Goal: Find contact information: Find contact information

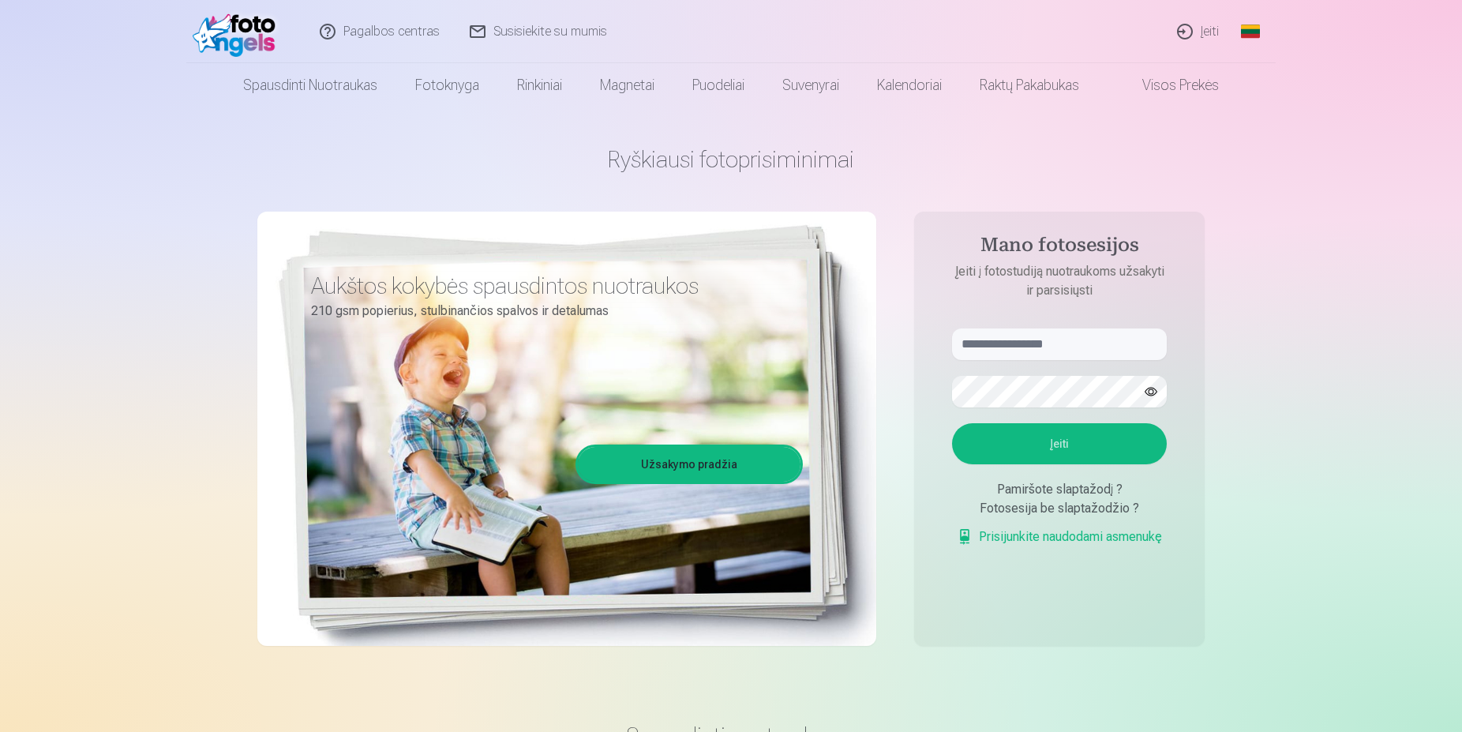
click at [350, 32] on link "Pagalbos centras" at bounding box center [380, 31] width 150 height 63
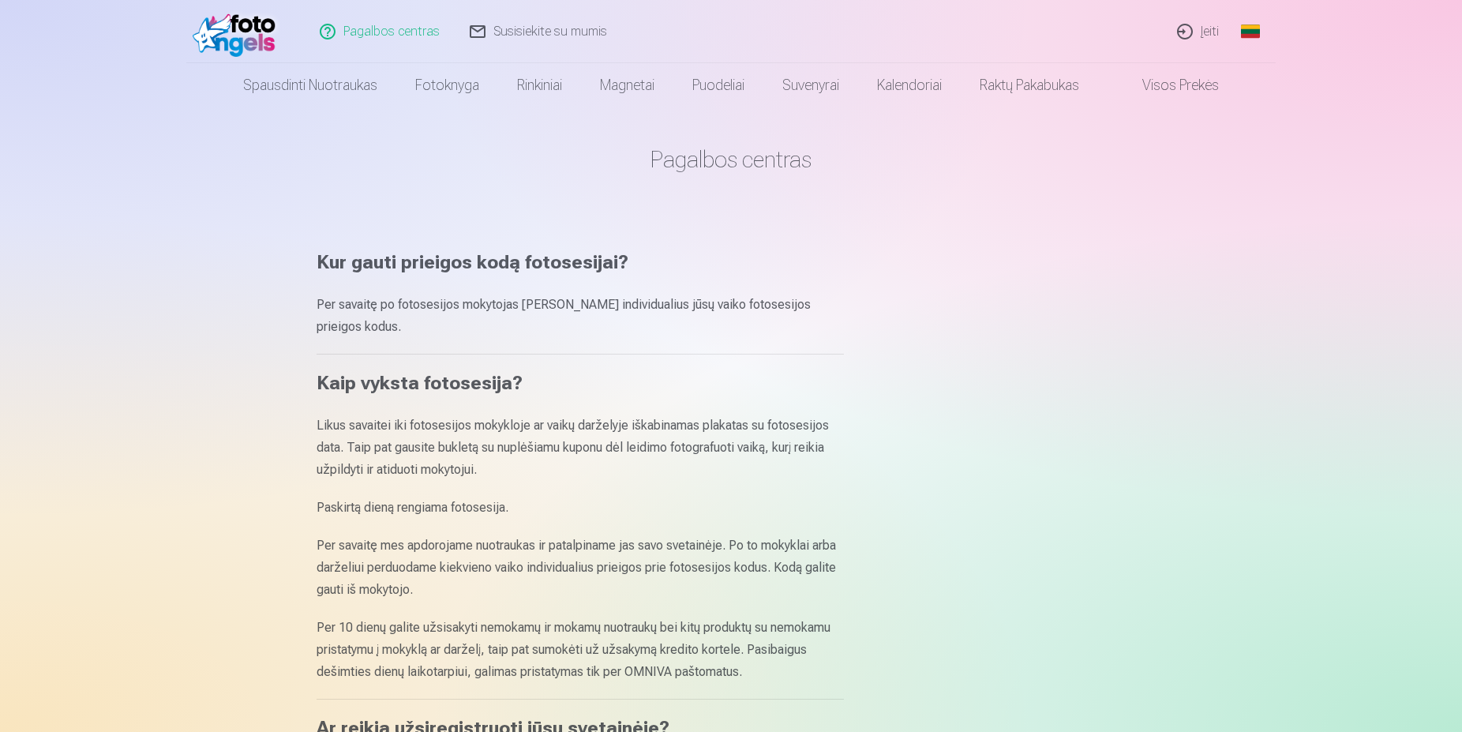
click at [538, 30] on link "Susisiekite su mumis" at bounding box center [538, 31] width 167 height 63
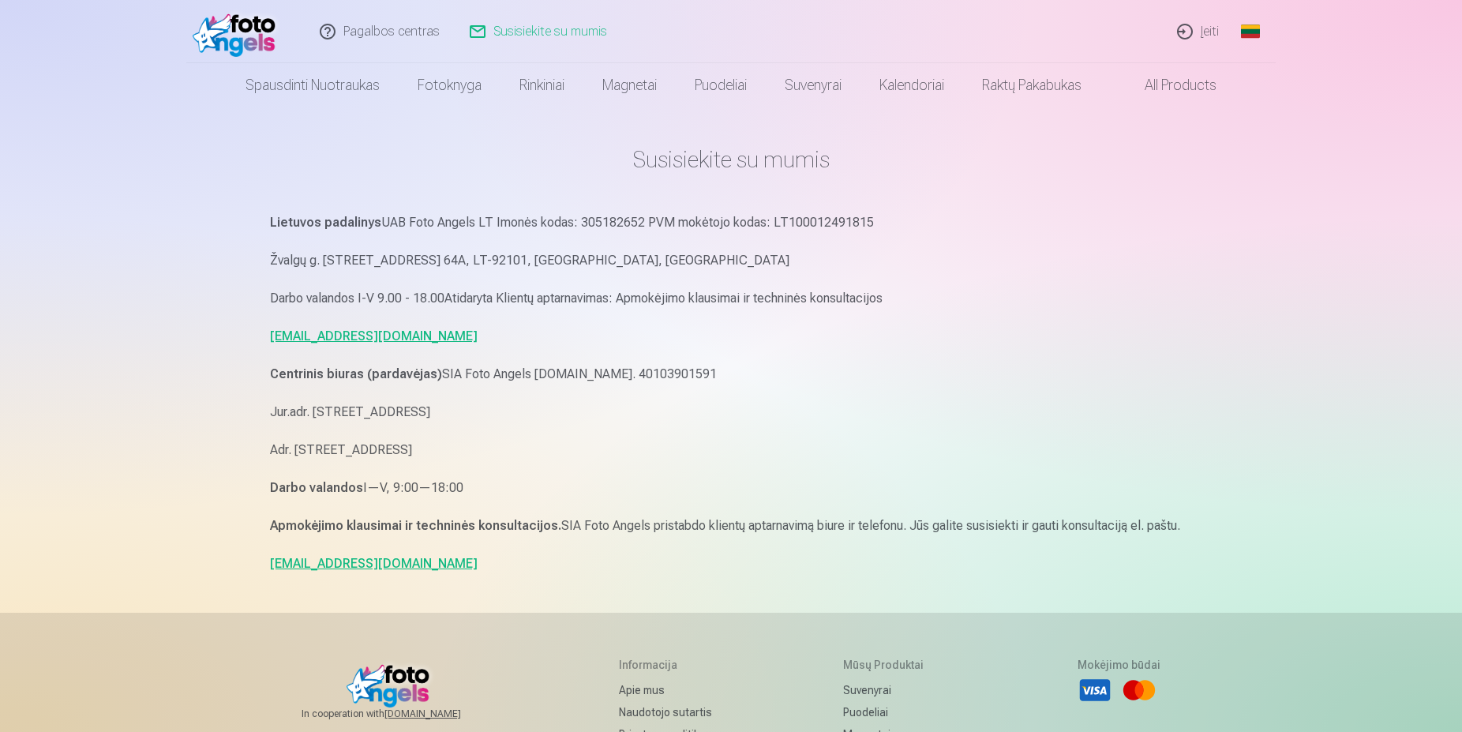
click at [755, 375] on p "Centrinis biuras (pardavėjas) SIA Foto Angels Reg.Nr. 40103901591" at bounding box center [731, 374] width 922 height 22
click at [376, 32] on link "Pagalbos centras" at bounding box center [380, 31] width 150 height 63
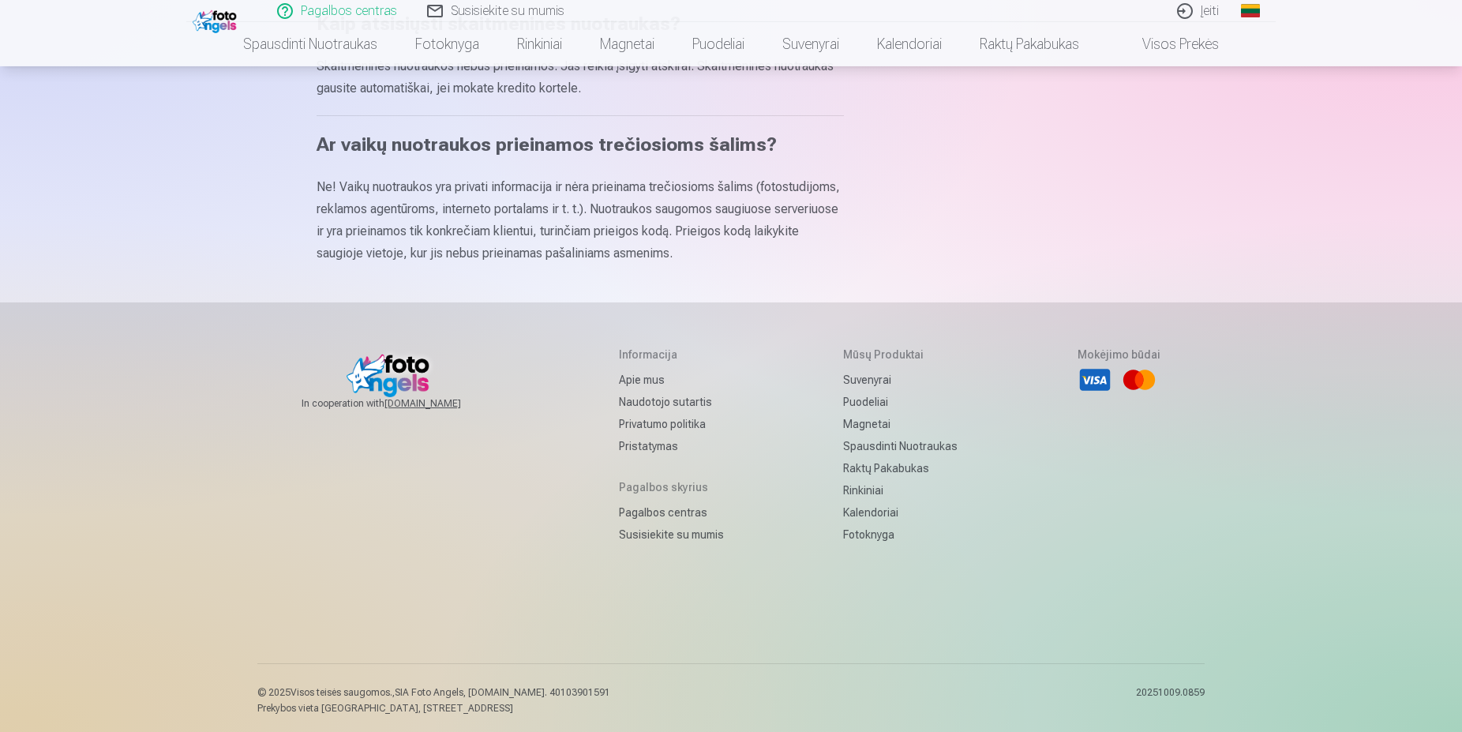
scroll to position [950, 0]
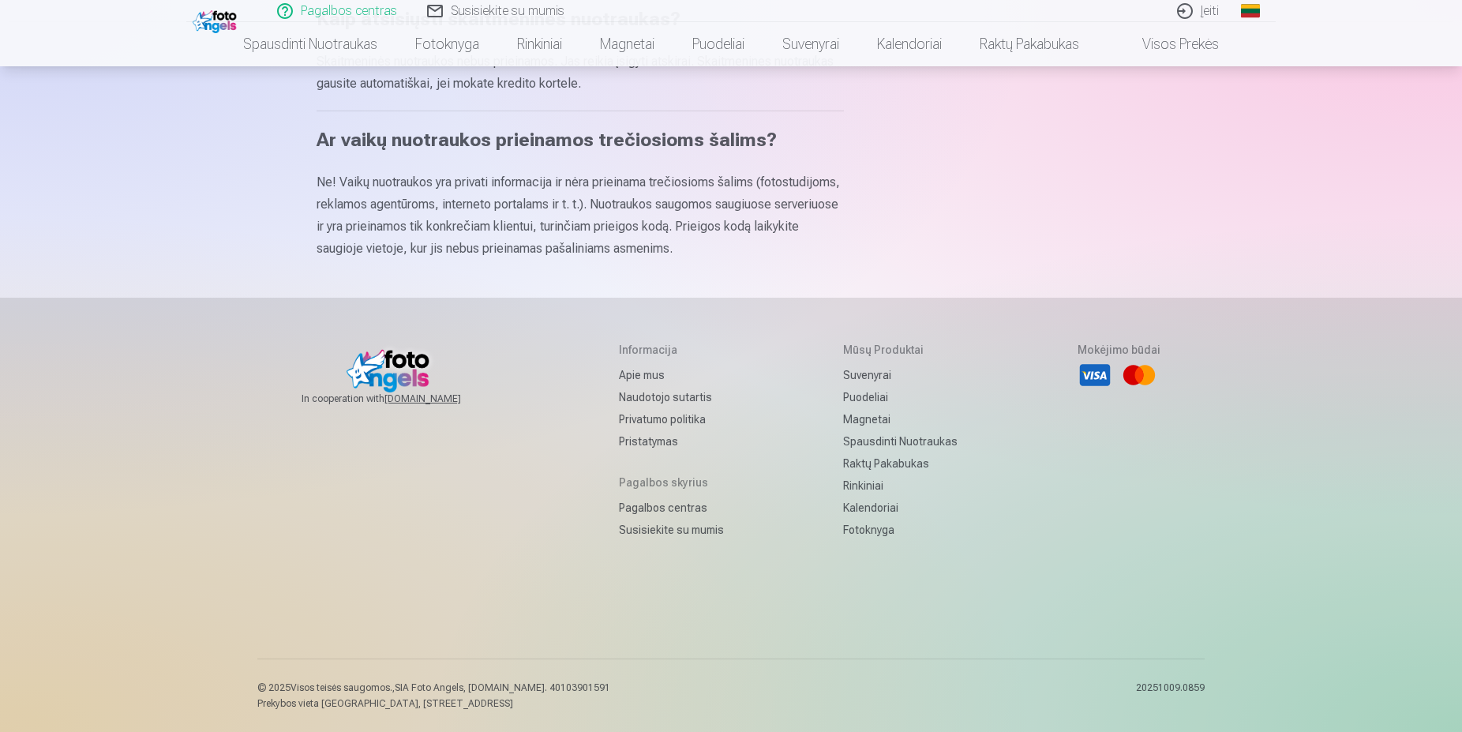
click at [637, 524] on link "Susisiekite su mumis" at bounding box center [671, 530] width 105 height 22
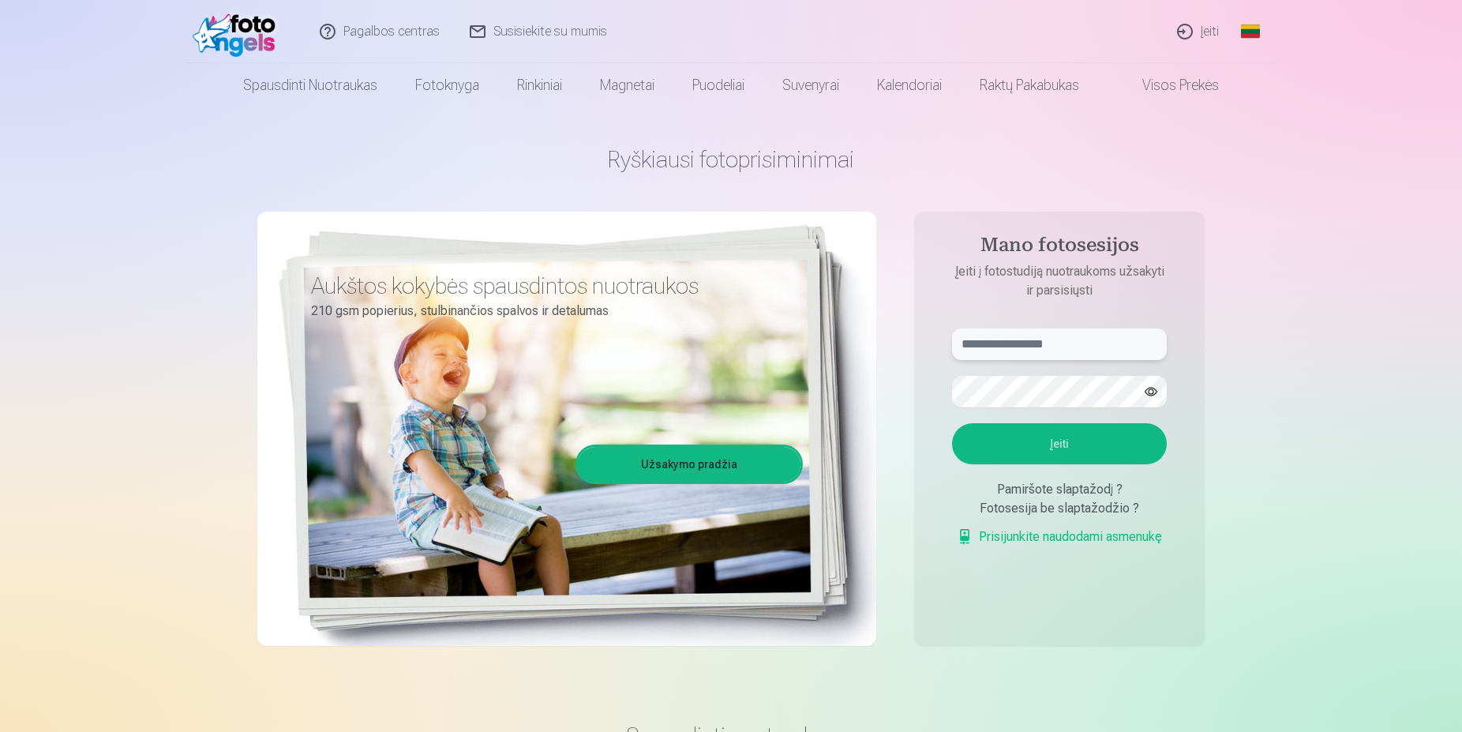
click at [998, 346] on input "text" at bounding box center [1059, 344] width 215 height 32
type input "**********"
click at [1058, 436] on button "Įeiti" at bounding box center [1059, 443] width 215 height 41
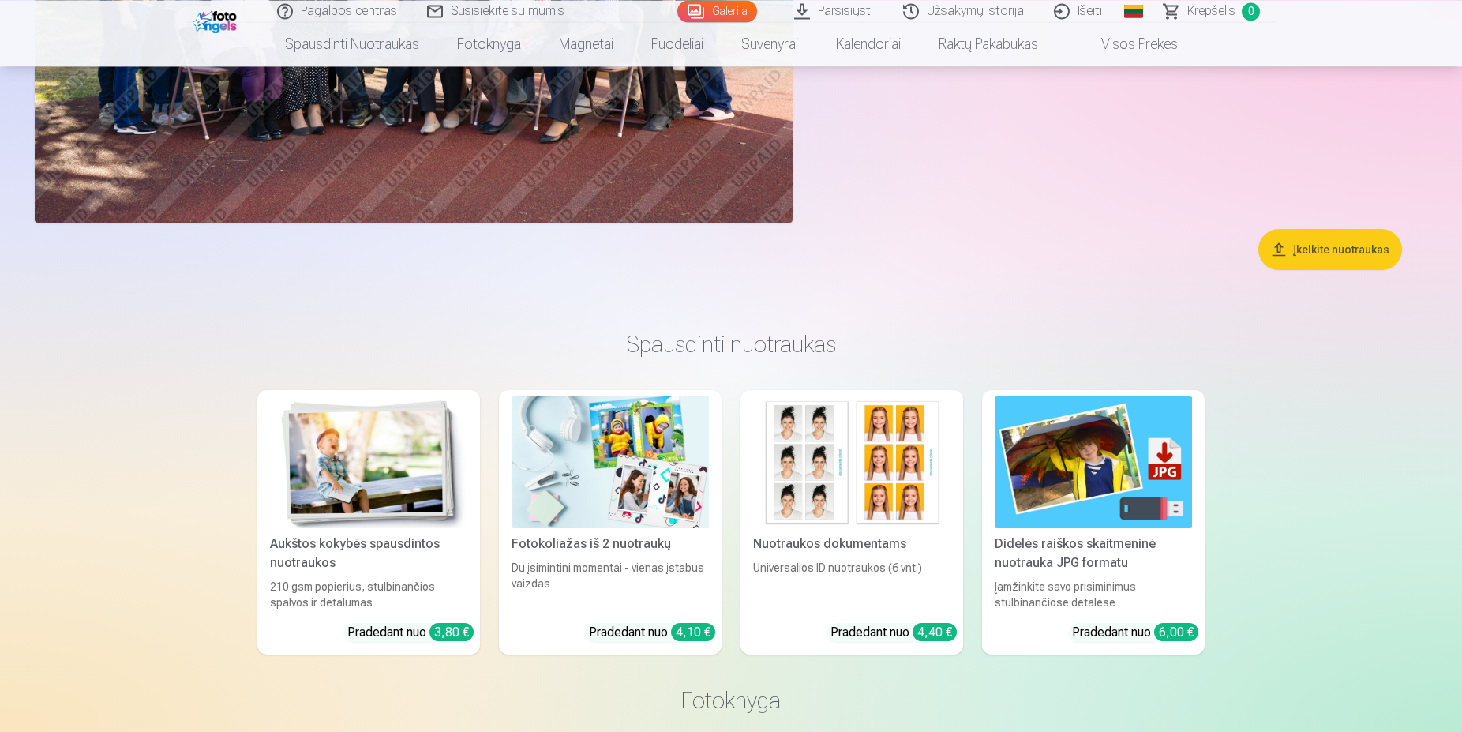
scroll to position [483, 0]
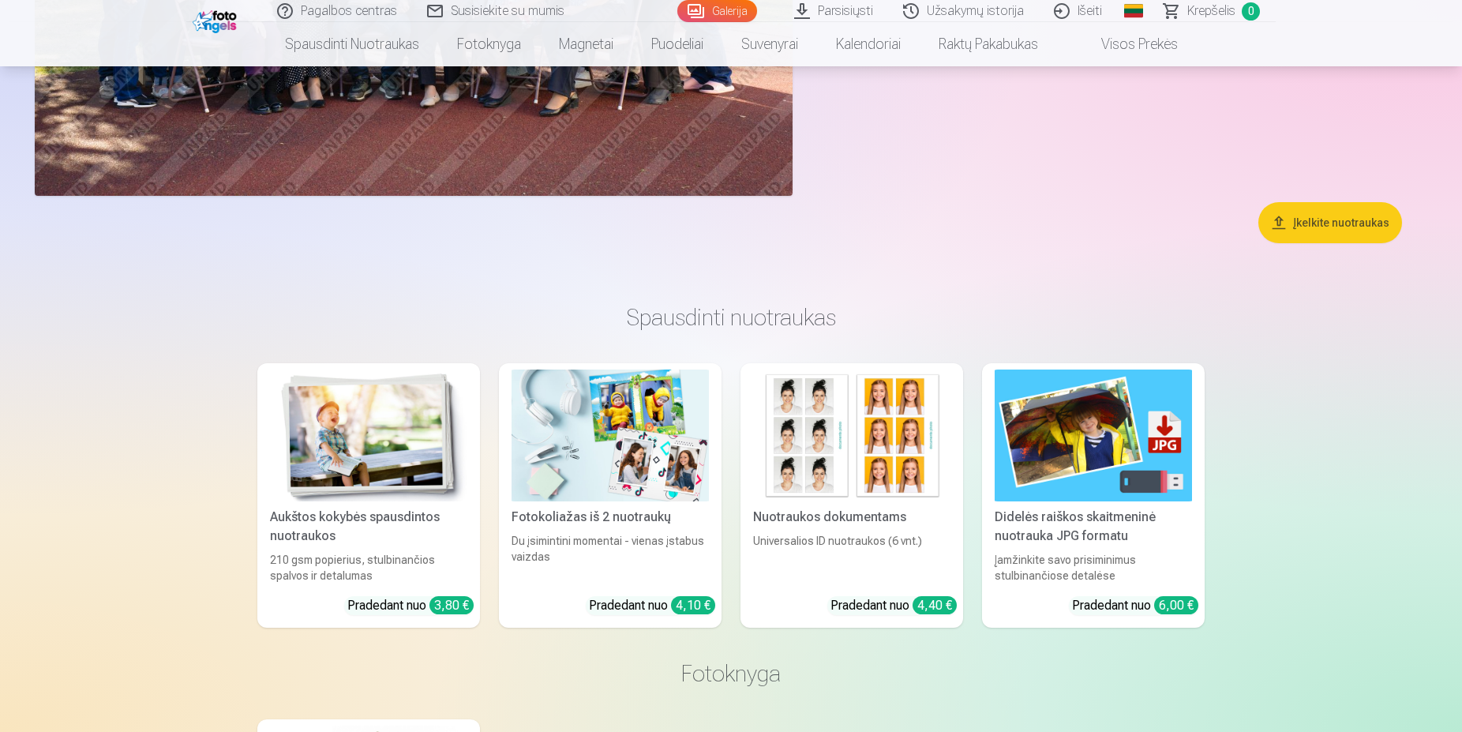
click at [1315, 221] on button "Įkelkite nuotraukas" at bounding box center [1330, 222] width 144 height 41
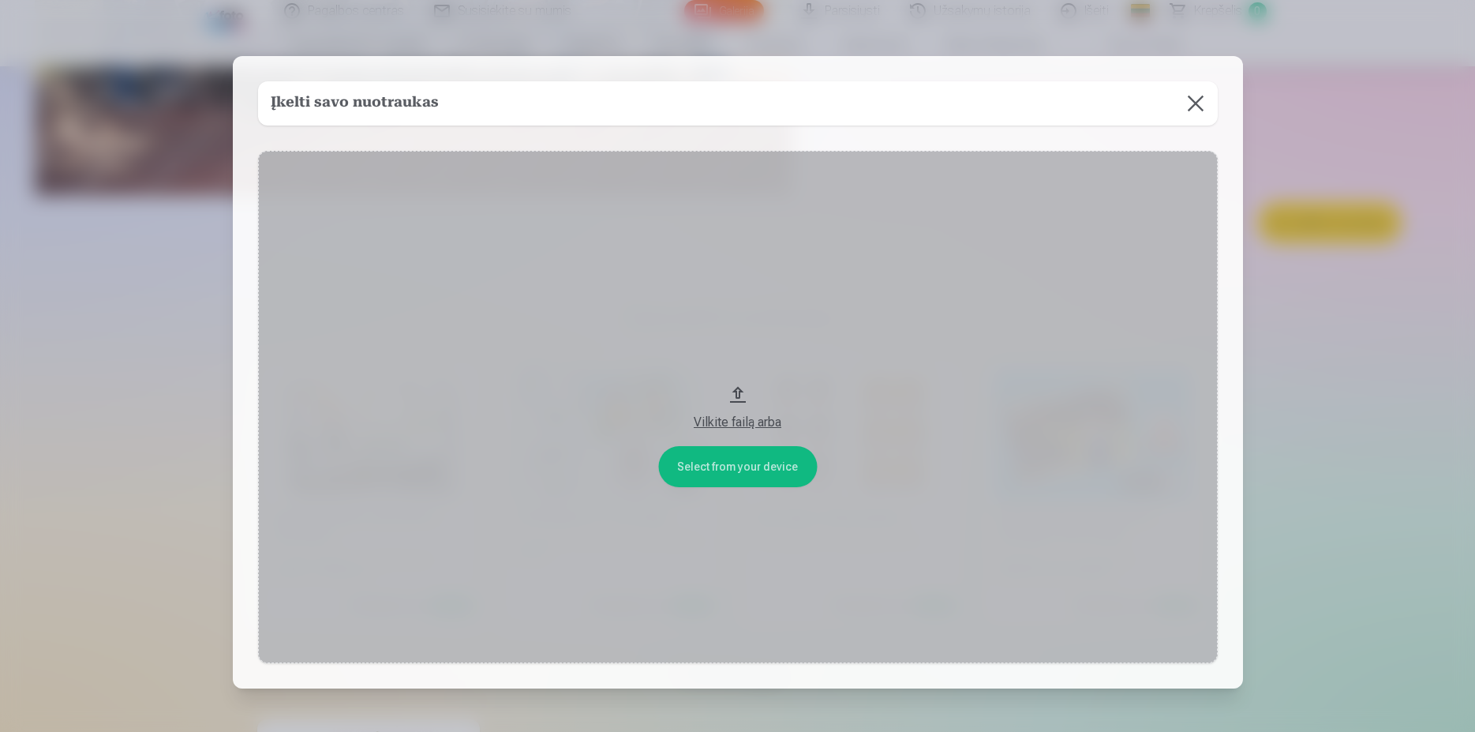
click at [1184, 98] on button at bounding box center [1196, 103] width 44 height 44
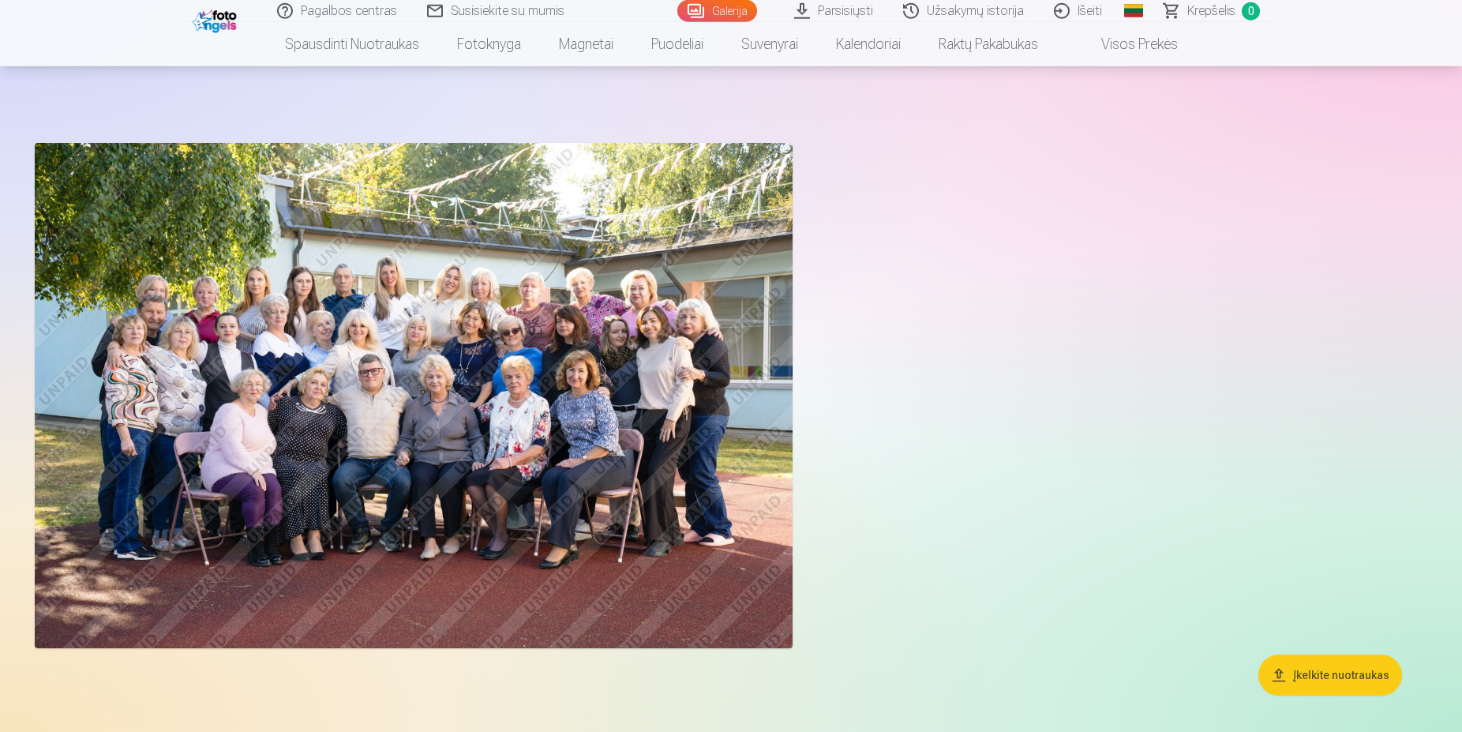
scroll to position [0, 0]
